Goal: Communication & Community: Ask a question

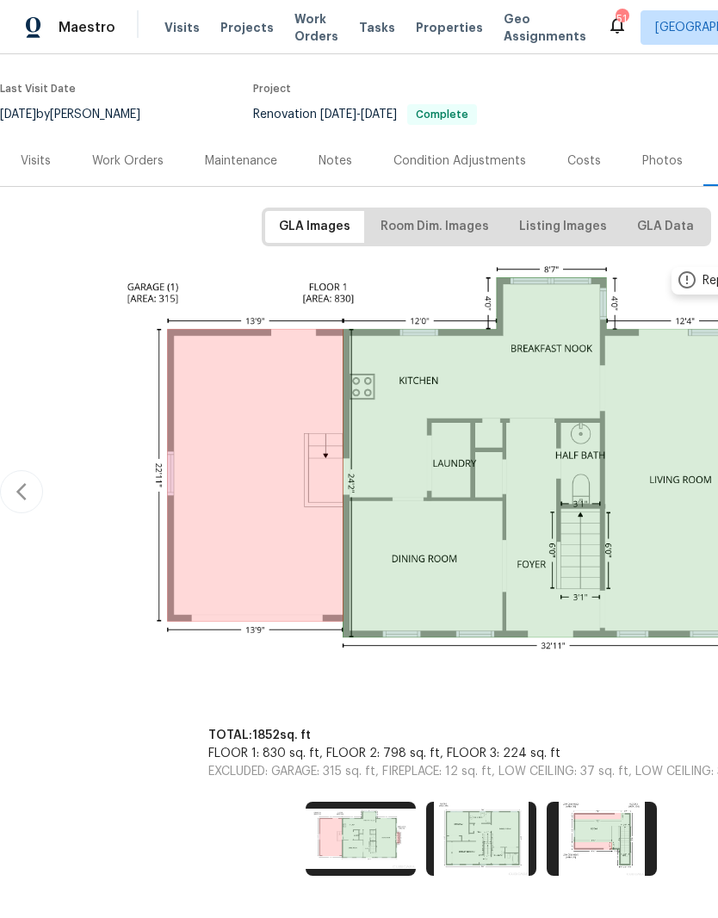
scroll to position [124, 0]
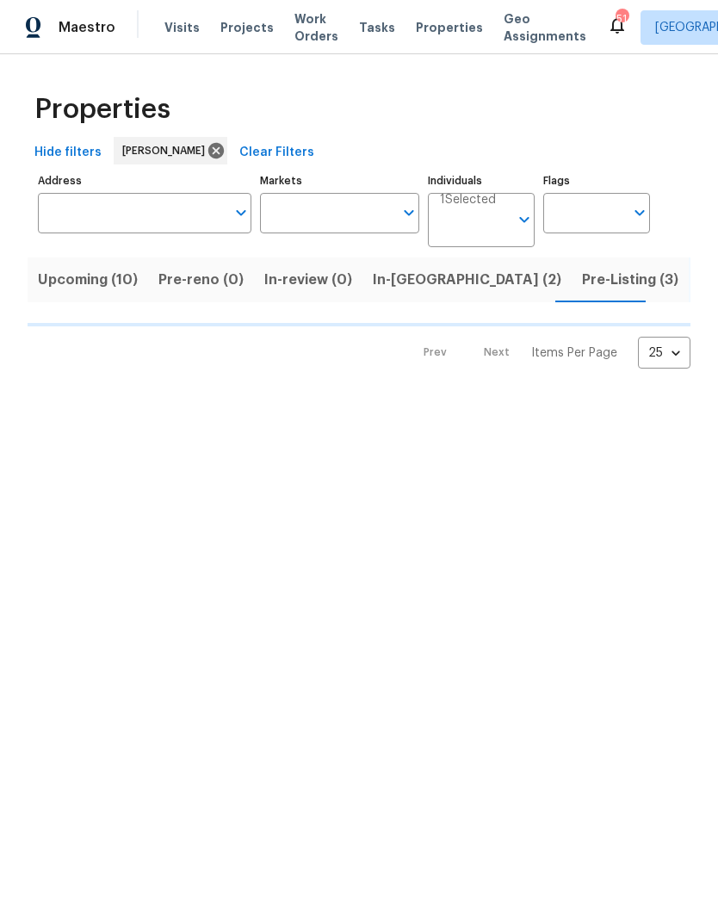
click at [582, 286] on span "Pre-Listing (3)" at bounding box center [630, 280] width 96 height 24
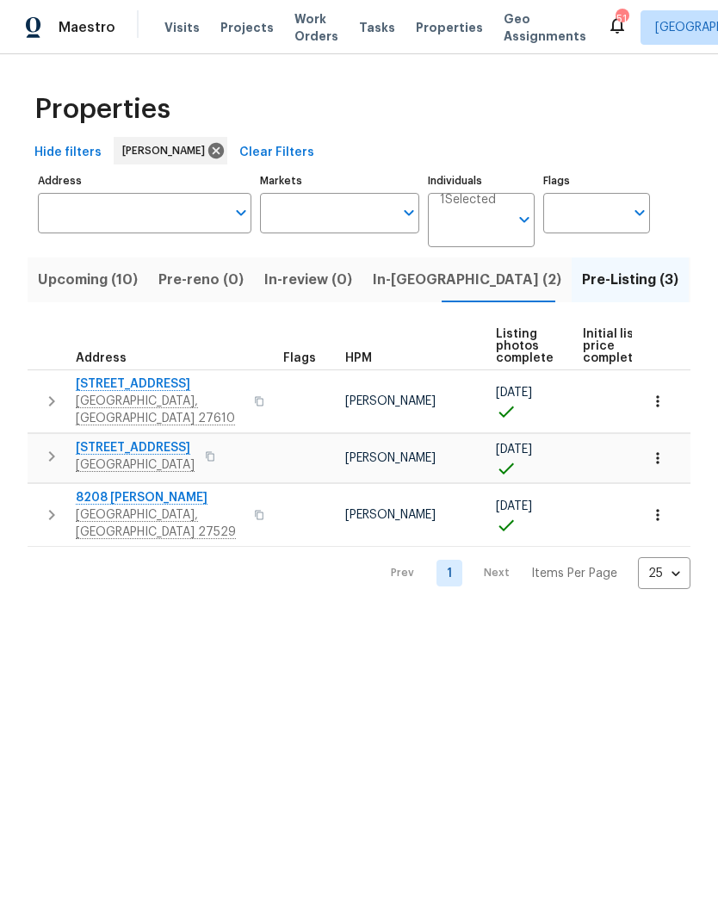
click at [107, 388] on span "[STREET_ADDRESS]" at bounding box center [160, 383] width 168 height 17
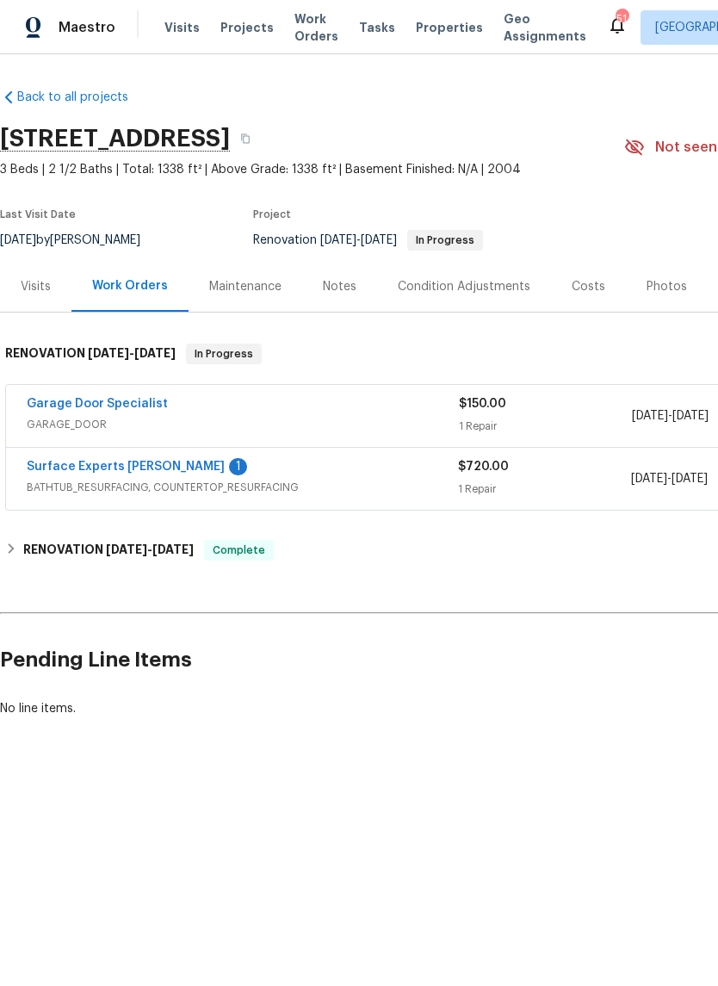
click at [587, 285] on div "Costs" at bounding box center [589, 286] width 34 height 17
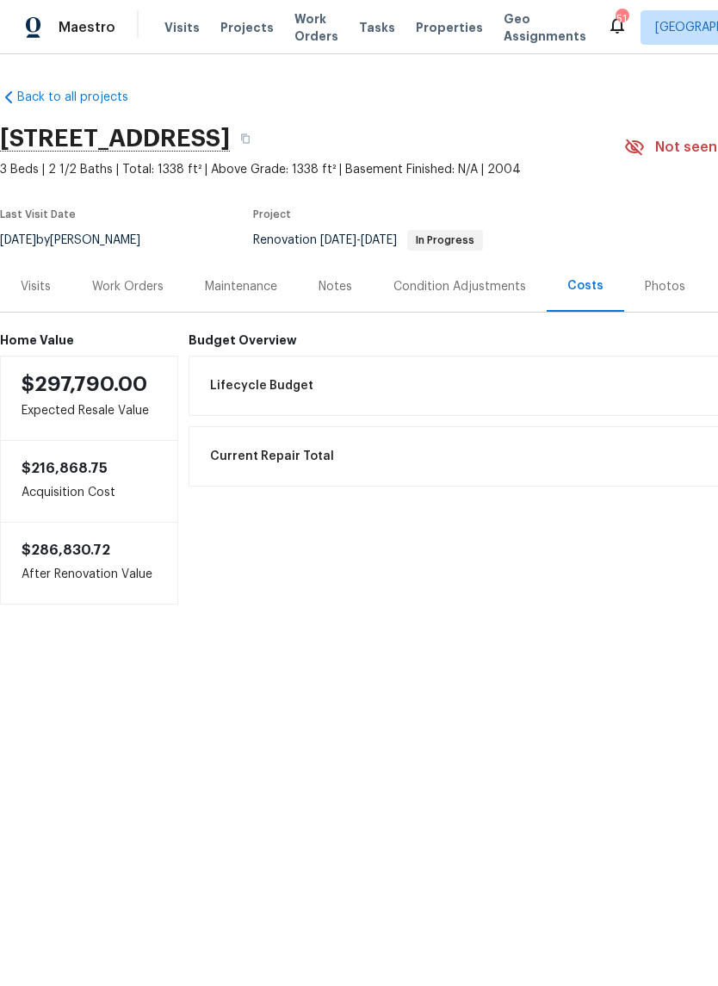
click at [357, 288] on div "Notes" at bounding box center [335, 286] width 75 height 51
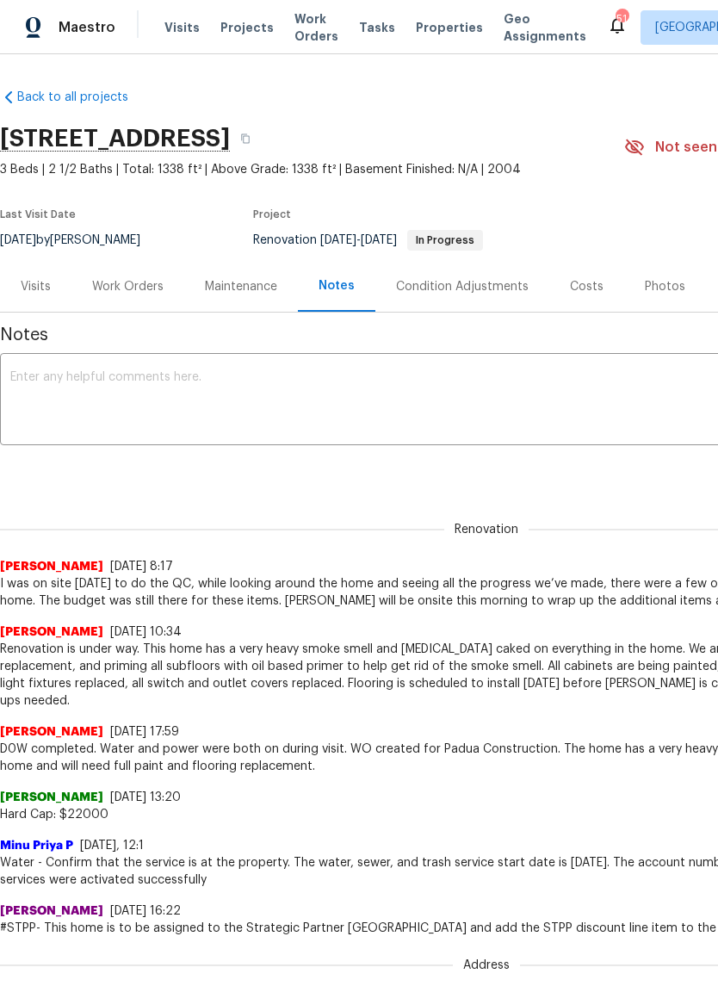
click at [152, 288] on div "Work Orders" at bounding box center [127, 286] width 71 height 17
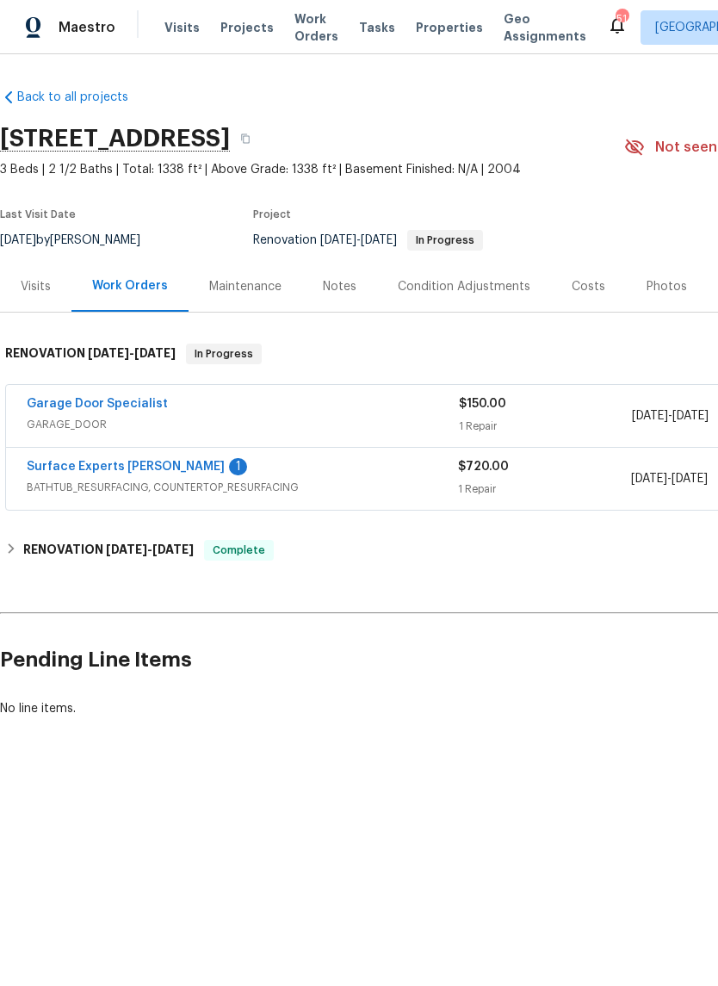
click at [229, 466] on div "1" at bounding box center [238, 466] width 18 height 17
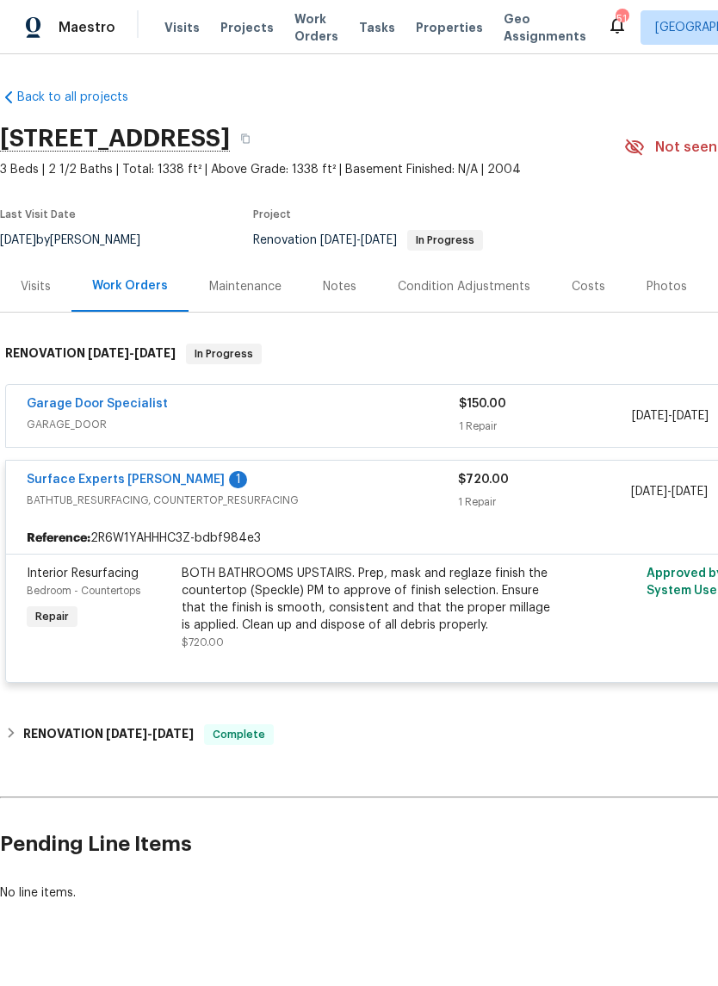
click at [380, 506] on span "BATHTUB_RESURFACING, COUNTERTOP_RESURFACING" at bounding box center [242, 500] width 431 height 17
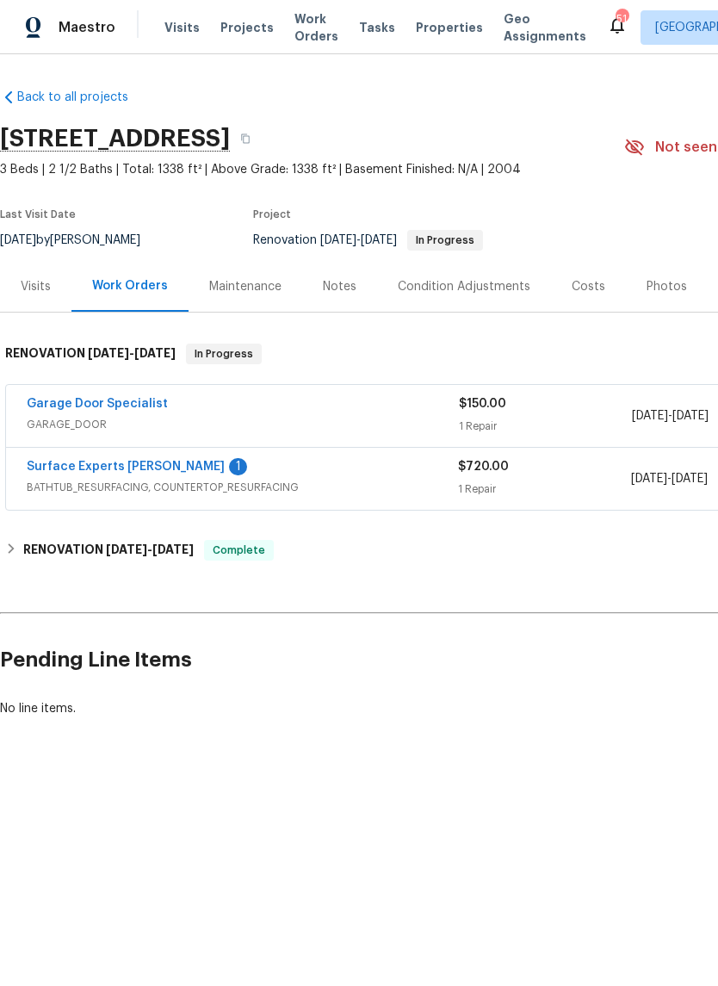
click at [94, 453] on div "Surface Experts Cary 1 BATHTUB_RESURFACING, COUNTERTOP_RESURFACING $720.00 1 Re…" at bounding box center [486, 479] width 961 height 62
click at [122, 472] on link "Surface Experts Cary" at bounding box center [126, 467] width 198 height 12
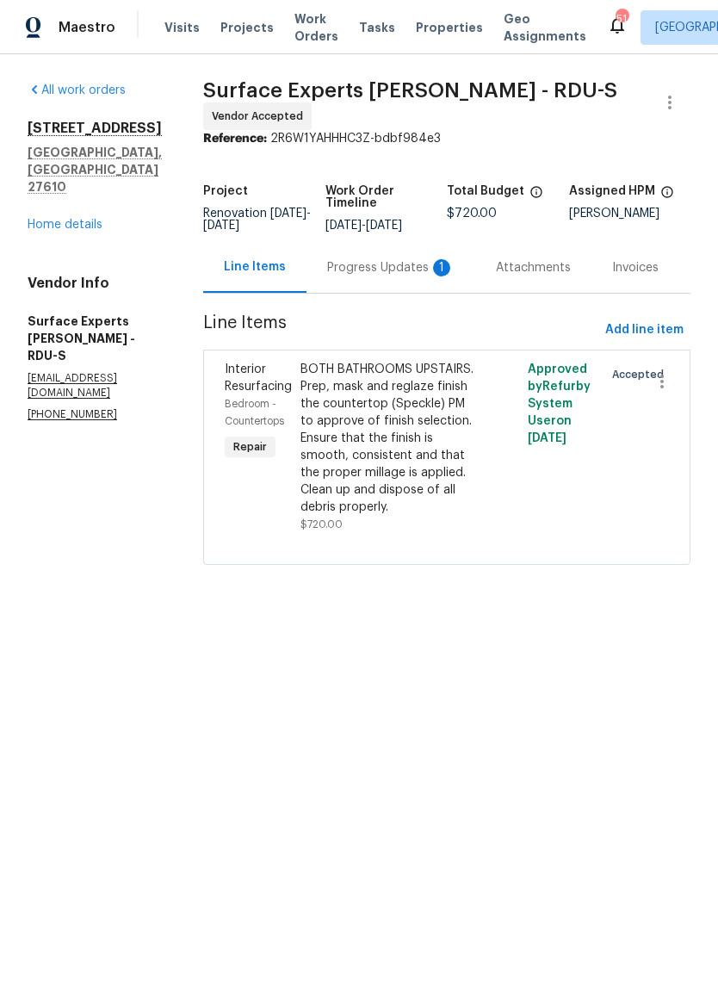
click at [436, 266] on div "1" at bounding box center [441, 267] width 17 height 17
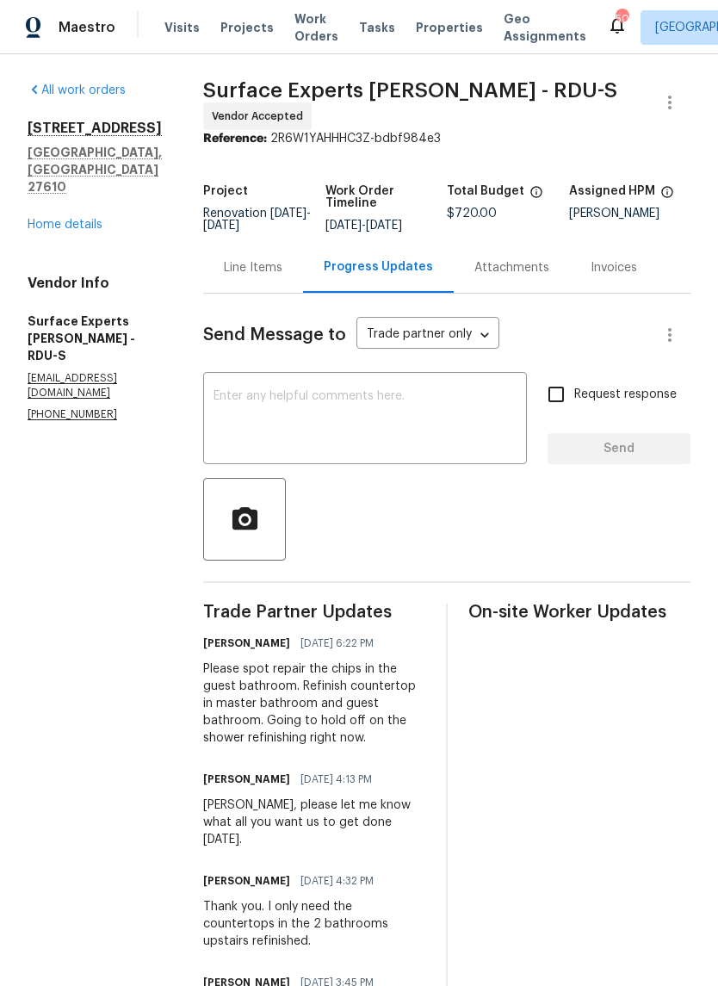
click at [62, 219] on link "Home details" at bounding box center [65, 225] width 75 height 12
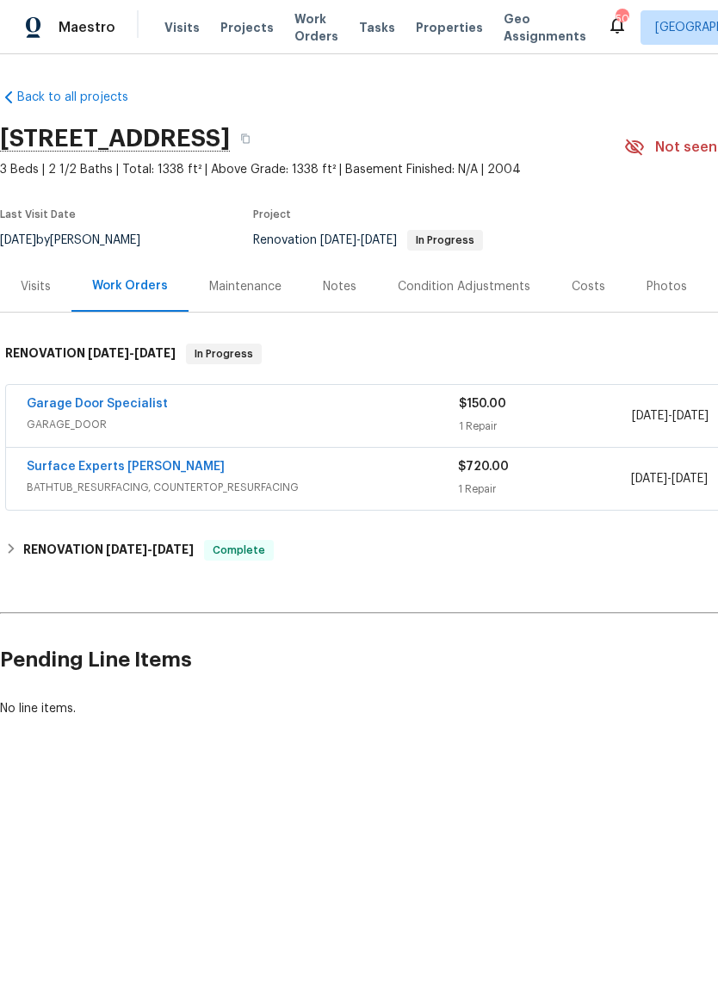
click at [124, 406] on link "Garage Door Specialist" at bounding box center [97, 404] width 141 height 12
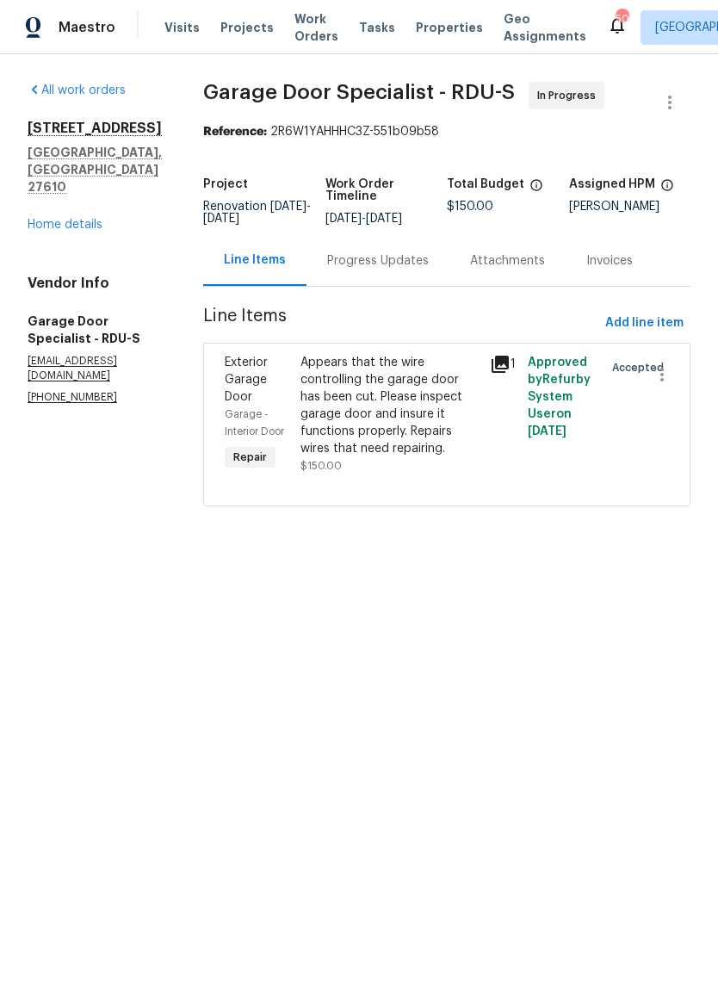
click at [421, 253] on div "Progress Updates" at bounding box center [378, 260] width 143 height 51
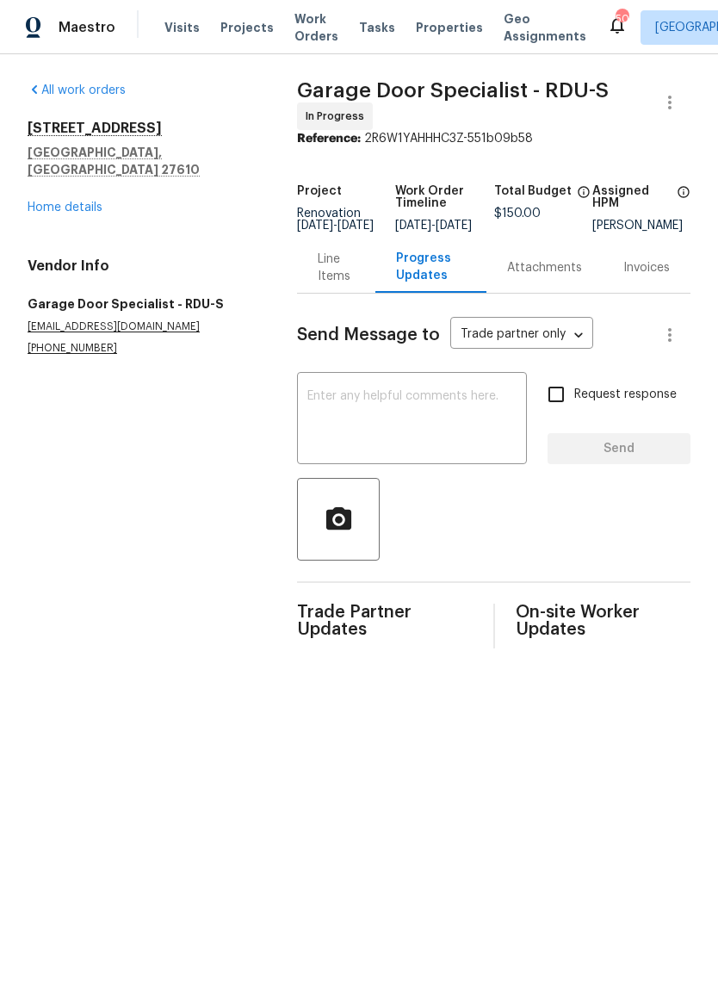
click at [455, 419] on textarea at bounding box center [411, 420] width 209 height 60
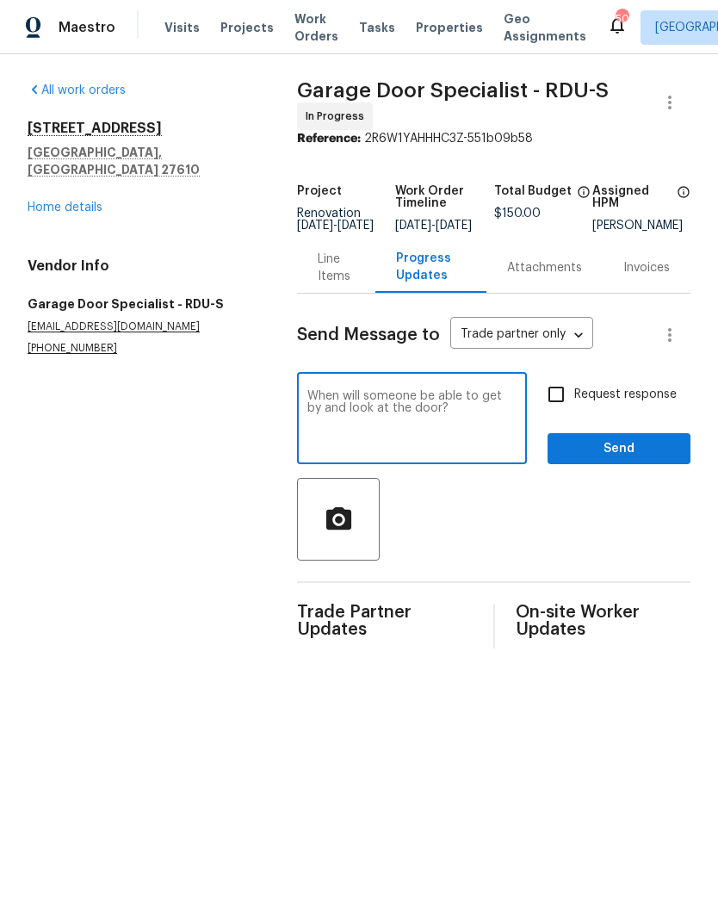
type textarea "When will someone be able to get by and look at the door?"
click at [660, 460] on span "Send" at bounding box center [618, 449] width 115 height 22
